Goal: Transaction & Acquisition: Purchase product/service

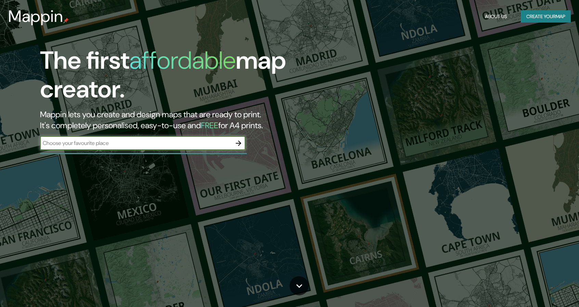
click at [160, 143] on input "text" at bounding box center [136, 143] width 192 height 8
type input "riobamba"
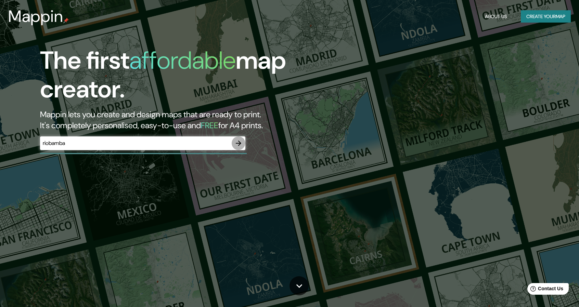
click at [238, 145] on icon "button" at bounding box center [238, 143] width 8 height 8
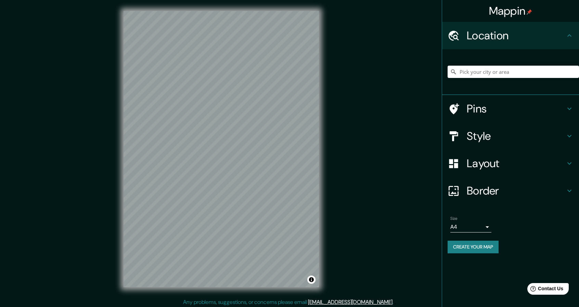
click at [473, 228] on body "Mappin Location Pins Style Layout Border Choose a border. Hint : you can make l…" at bounding box center [289, 153] width 579 height 307
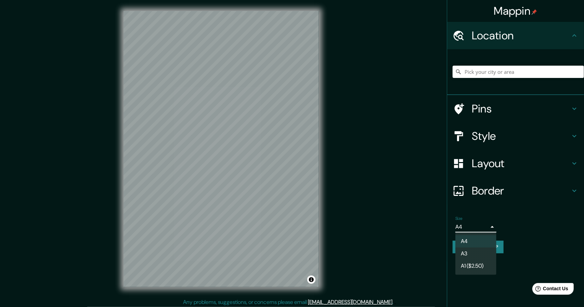
click at [473, 228] on div at bounding box center [292, 153] width 584 height 307
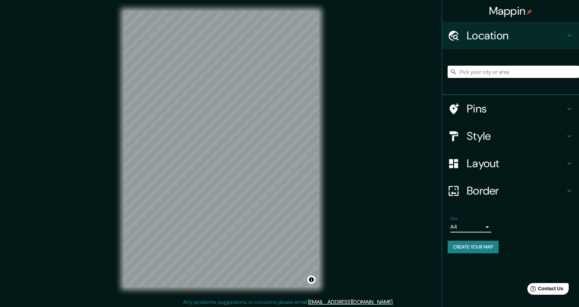
click at [473, 228] on body "Mappin Location Pins Style Layout Border Choose a border. Hint : you can make l…" at bounding box center [289, 153] width 579 height 307
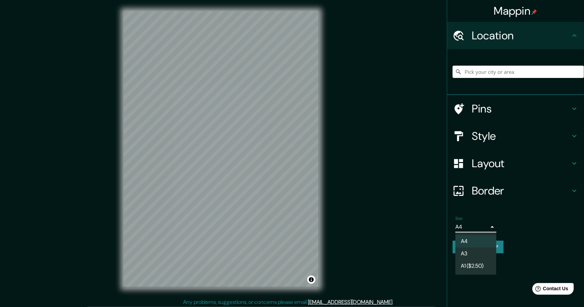
click at [473, 228] on div at bounding box center [292, 153] width 584 height 307
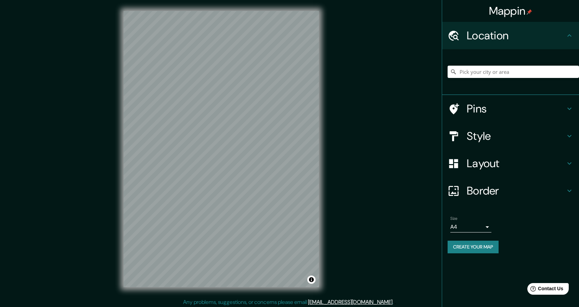
click at [483, 111] on h4 "Pins" at bounding box center [516, 109] width 99 height 14
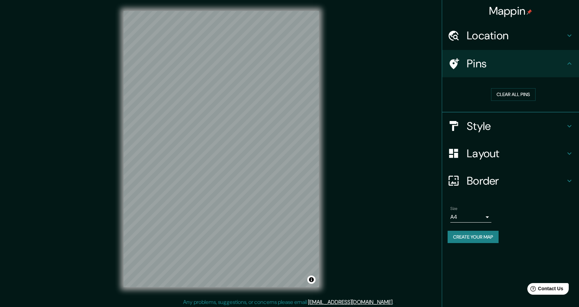
click at [506, 73] on div "Pins" at bounding box center [510, 63] width 137 height 27
click at [471, 127] on h4 "Style" at bounding box center [516, 126] width 99 height 14
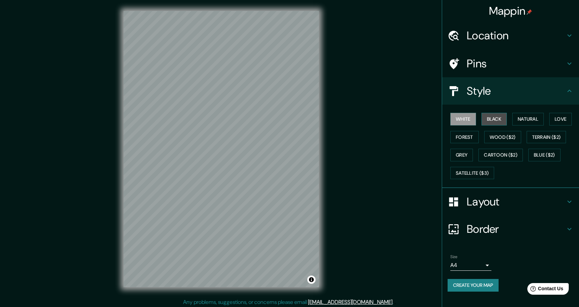
click at [486, 121] on button "Black" at bounding box center [494, 119] width 26 height 13
click at [473, 123] on button "White" at bounding box center [463, 119] width 26 height 13
click at [534, 121] on button "Natural" at bounding box center [527, 119] width 31 height 13
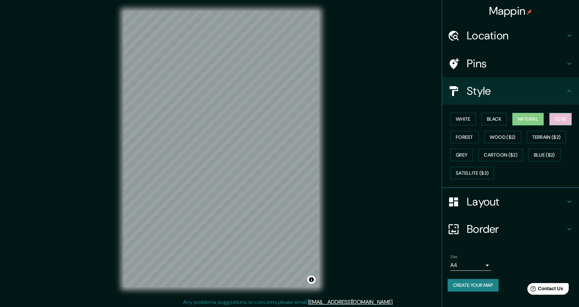
click at [560, 120] on button "Love" at bounding box center [560, 119] width 23 height 13
click at [476, 135] on button "Forest" at bounding box center [464, 137] width 28 height 13
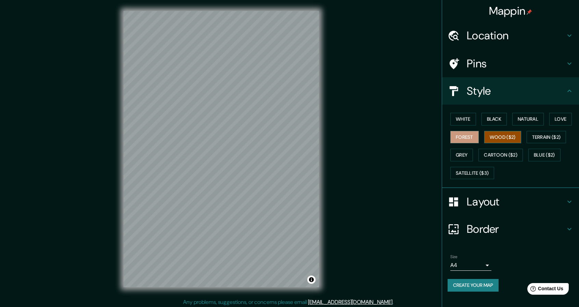
click at [495, 137] on button "Wood ($2)" at bounding box center [502, 137] width 37 height 13
click at [545, 143] on div "White Black Natural Love Forest Wood ($2) Terrain ($2) Grey Cartoon ($2) Blue (…" at bounding box center [512, 146] width 131 height 72
click at [529, 136] on button "Terrain ($2)" at bounding box center [546, 137] width 40 height 13
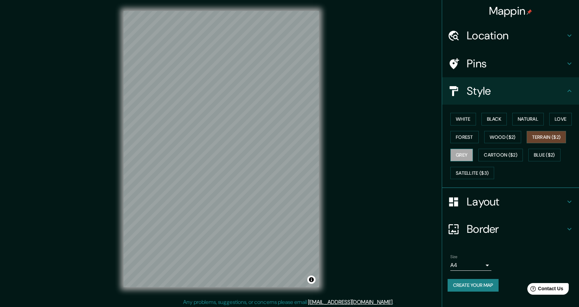
click at [466, 156] on button "Grey" at bounding box center [461, 155] width 23 height 13
click at [493, 156] on button "Cartoon ($2)" at bounding box center [500, 155] width 44 height 13
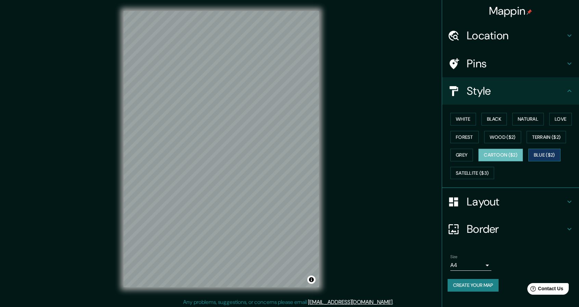
click at [543, 156] on button "Blue ($2)" at bounding box center [544, 155] width 32 height 13
click at [465, 181] on div "White Black Natural Love Forest Wood ($2) Terrain ($2) Grey Cartoon ($2) Blue (…" at bounding box center [512, 146] width 131 height 72
click at [467, 173] on button "Satellite ($3)" at bounding box center [472, 173] width 44 height 13
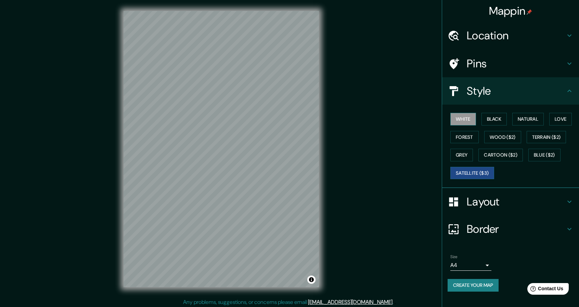
click at [465, 122] on button "White" at bounding box center [463, 119] width 26 height 13
click at [492, 117] on button "Black" at bounding box center [494, 119] width 26 height 13
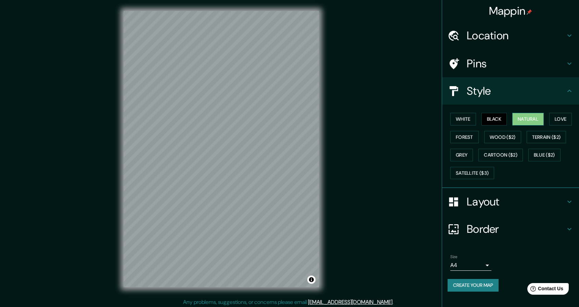
click at [521, 118] on button "Natural" at bounding box center [527, 119] width 31 height 13
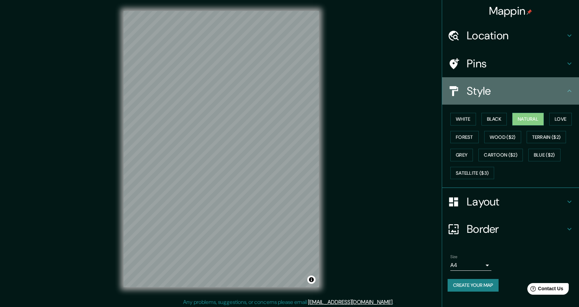
click at [517, 96] on h4 "Style" at bounding box center [516, 91] width 99 height 14
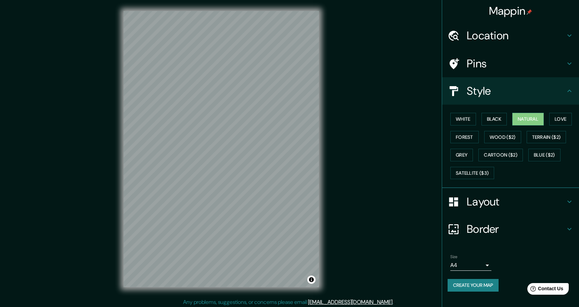
click at [516, 201] on h4 "Layout" at bounding box center [516, 202] width 99 height 14
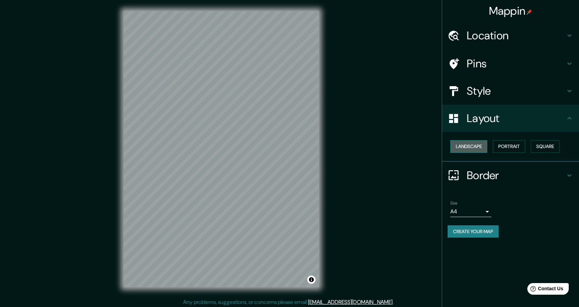
click at [482, 149] on button "Landscape" at bounding box center [468, 146] width 37 height 13
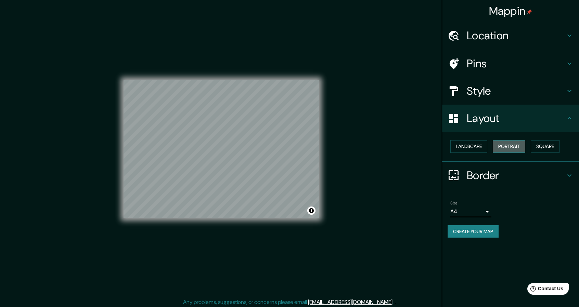
click at [506, 144] on button "Portrait" at bounding box center [509, 146] width 32 height 13
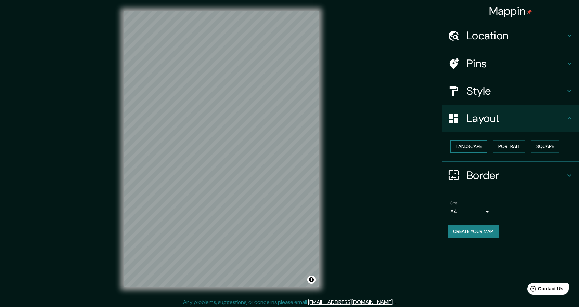
click at [476, 145] on button "Landscape" at bounding box center [468, 146] width 37 height 13
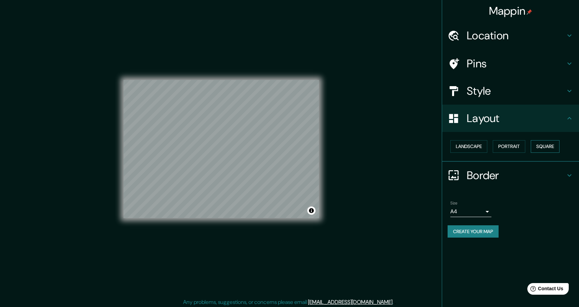
click at [545, 145] on button "Square" at bounding box center [545, 146] width 29 height 13
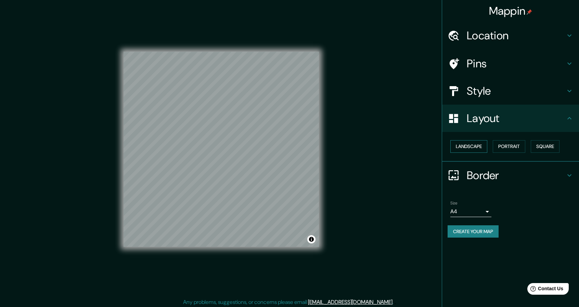
click at [487, 149] on button "Landscape" at bounding box center [468, 146] width 37 height 13
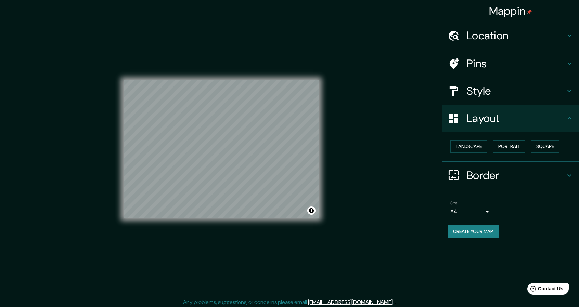
click at [488, 127] on div "Layout" at bounding box center [510, 118] width 137 height 27
click at [489, 162] on div "Border" at bounding box center [510, 175] width 137 height 27
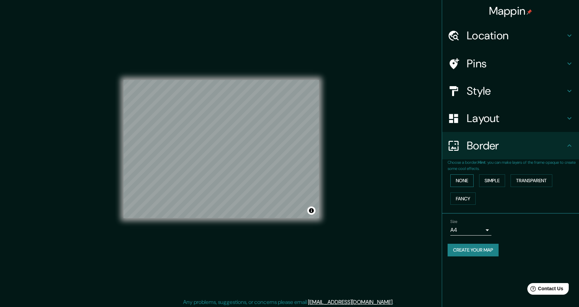
click at [466, 182] on button "None" at bounding box center [461, 180] width 23 height 13
click at [489, 179] on button "Simple" at bounding box center [492, 180] width 26 height 13
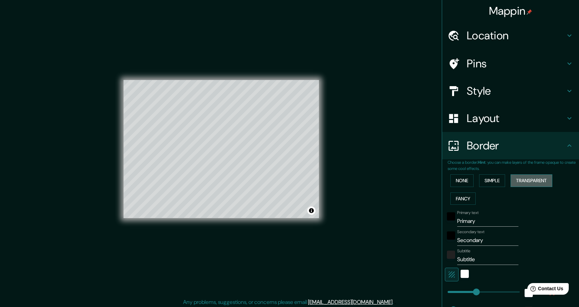
click at [517, 182] on button "Transparent" at bounding box center [531, 180] width 42 height 13
click at [470, 200] on button "Fancy" at bounding box center [462, 199] width 25 height 13
click at [456, 185] on button "None" at bounding box center [461, 180] width 23 height 13
